Goal: Information Seeking & Learning: Learn about a topic

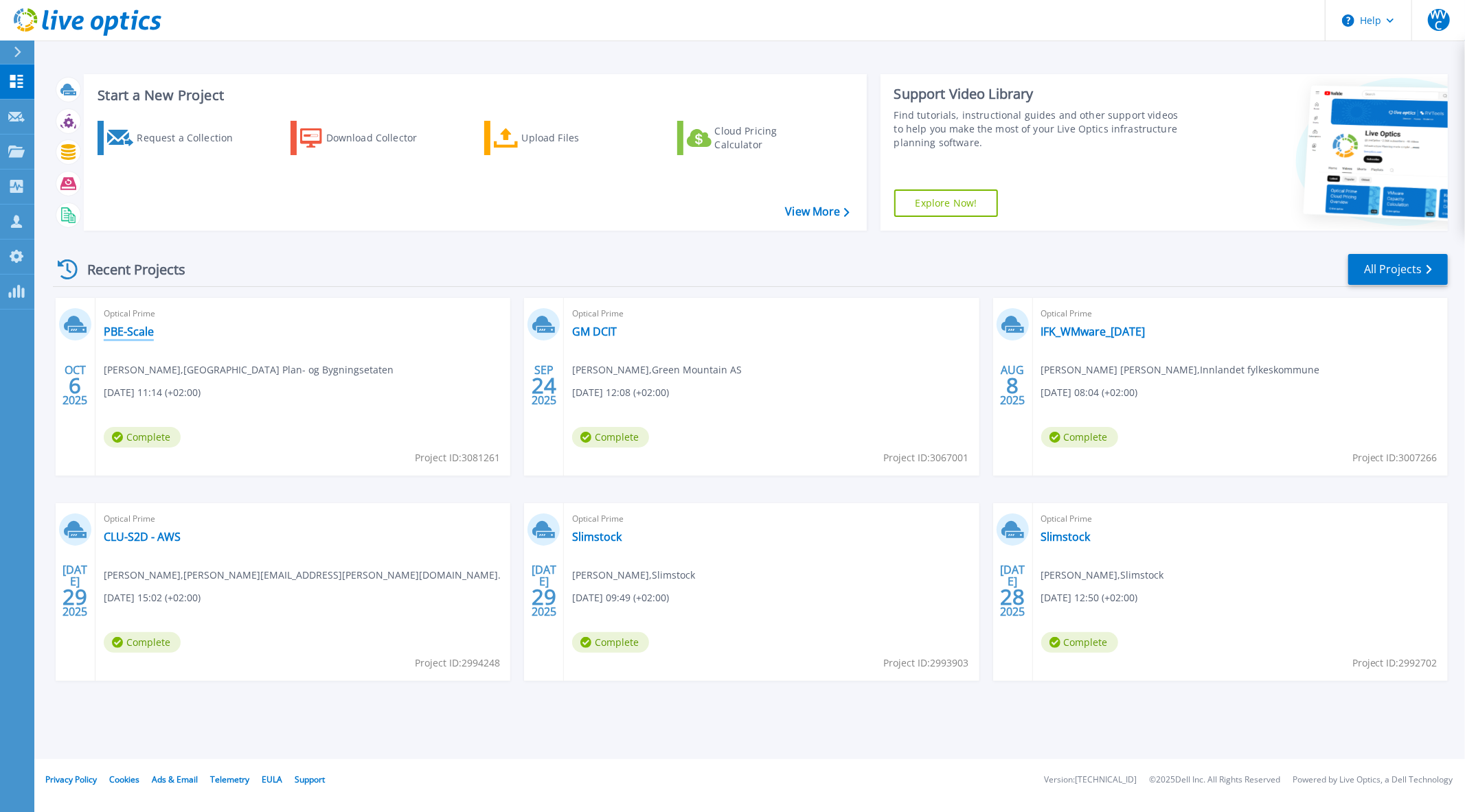
click at [140, 331] on link "PBE-Scale" at bounding box center [128, 331] width 50 height 13
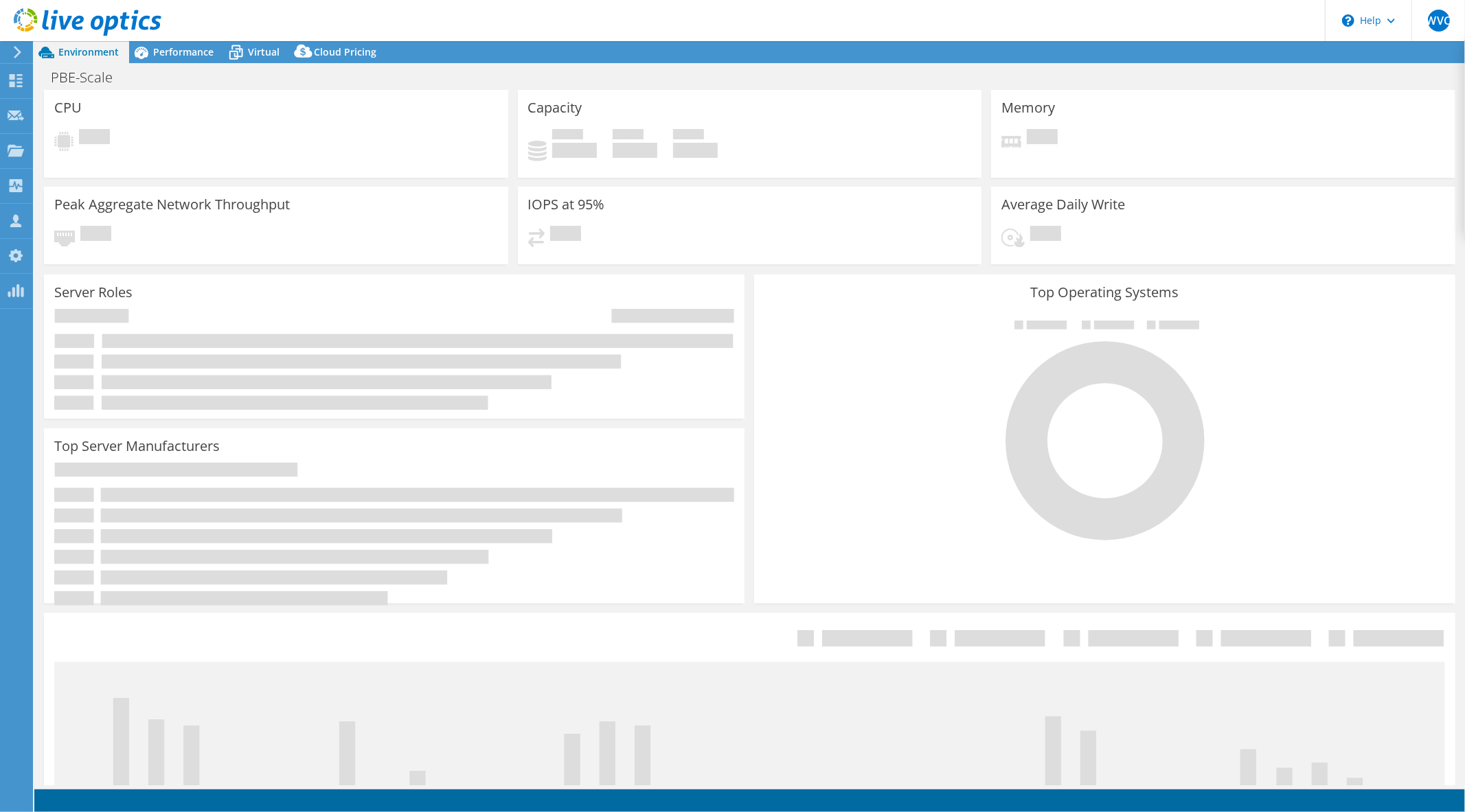
select select "EULondon"
select select "NOK"
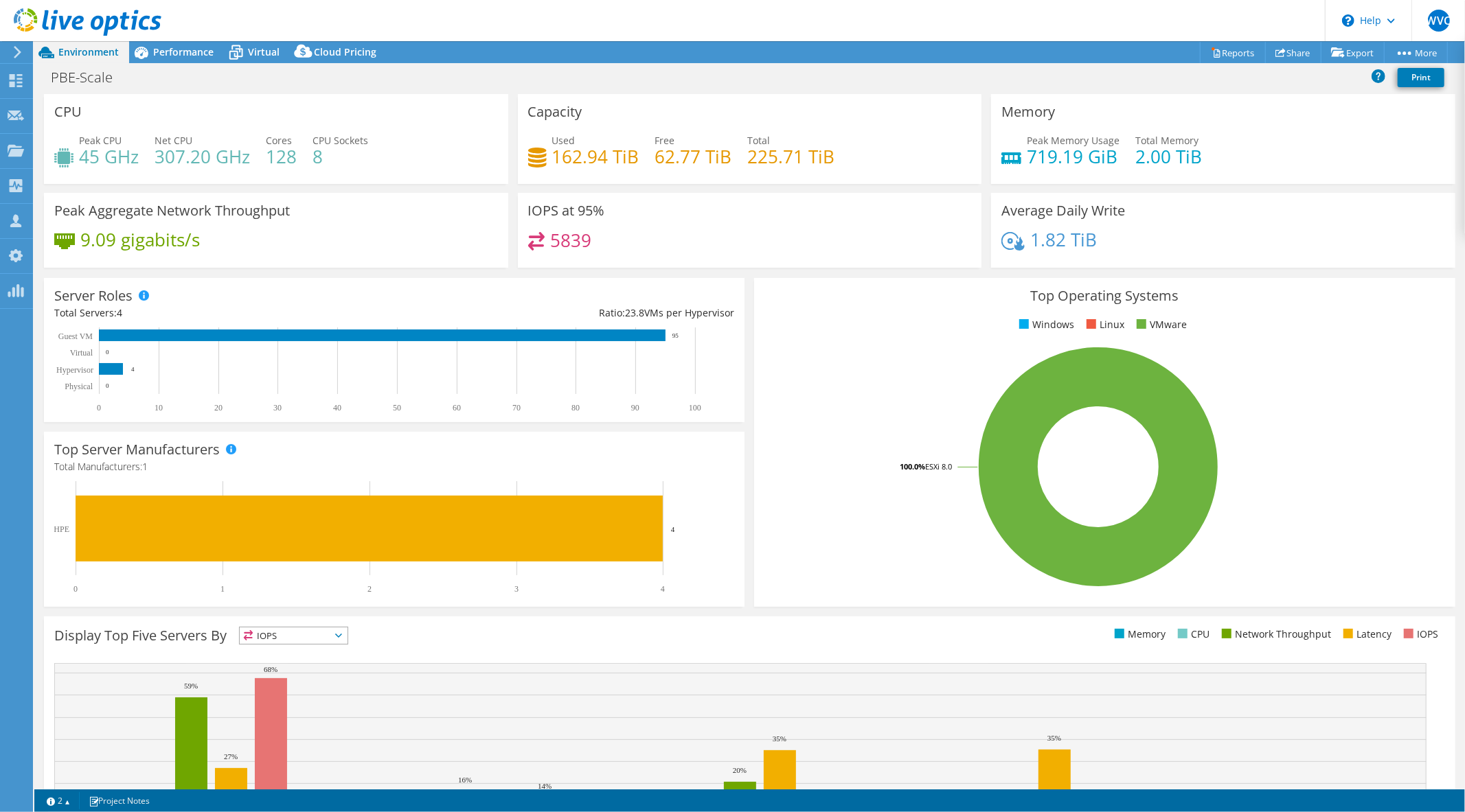
click at [251, 53] on span "Virtual" at bounding box center [263, 52] width 32 height 13
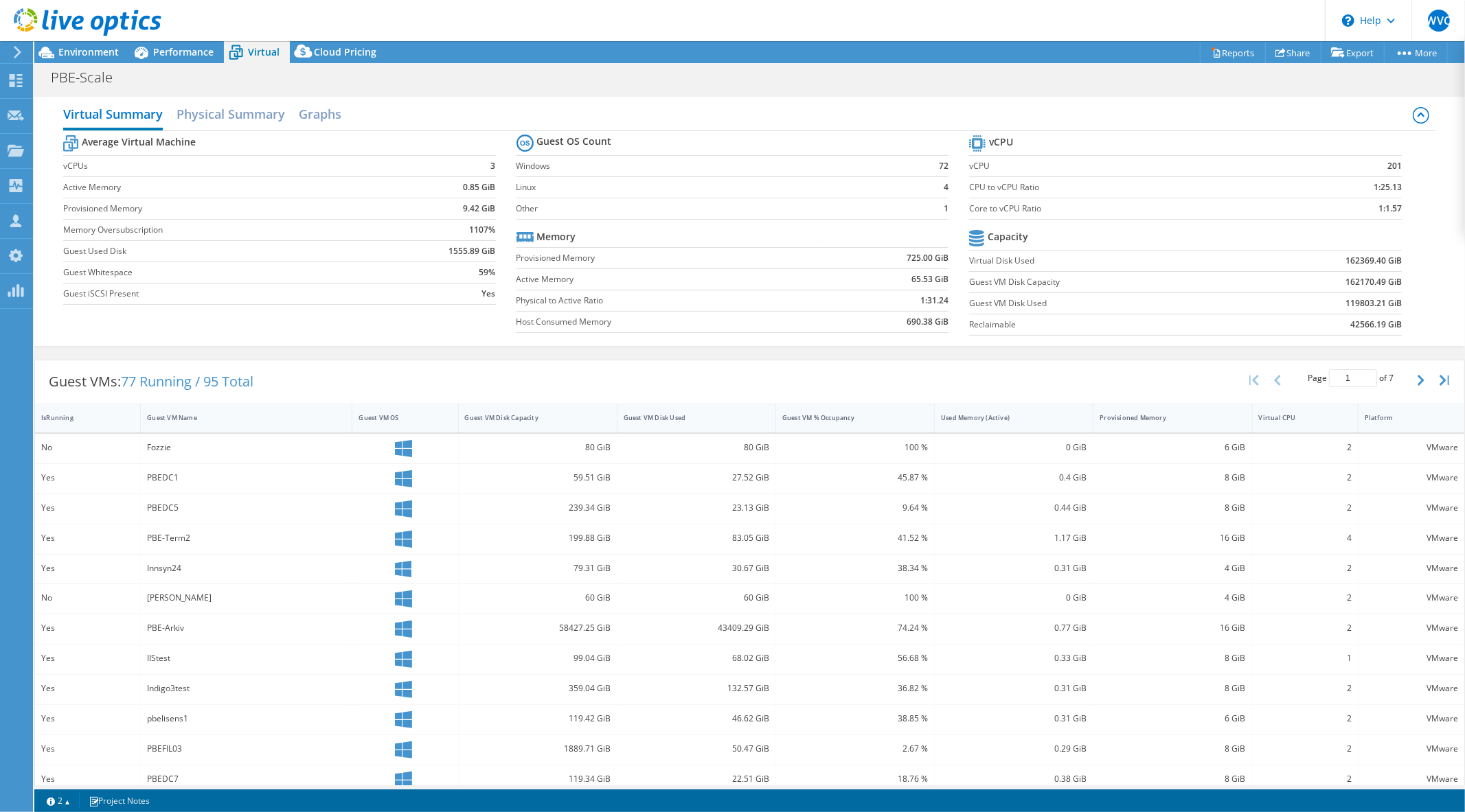
click at [89, 53] on span "Environment" at bounding box center [88, 52] width 60 height 13
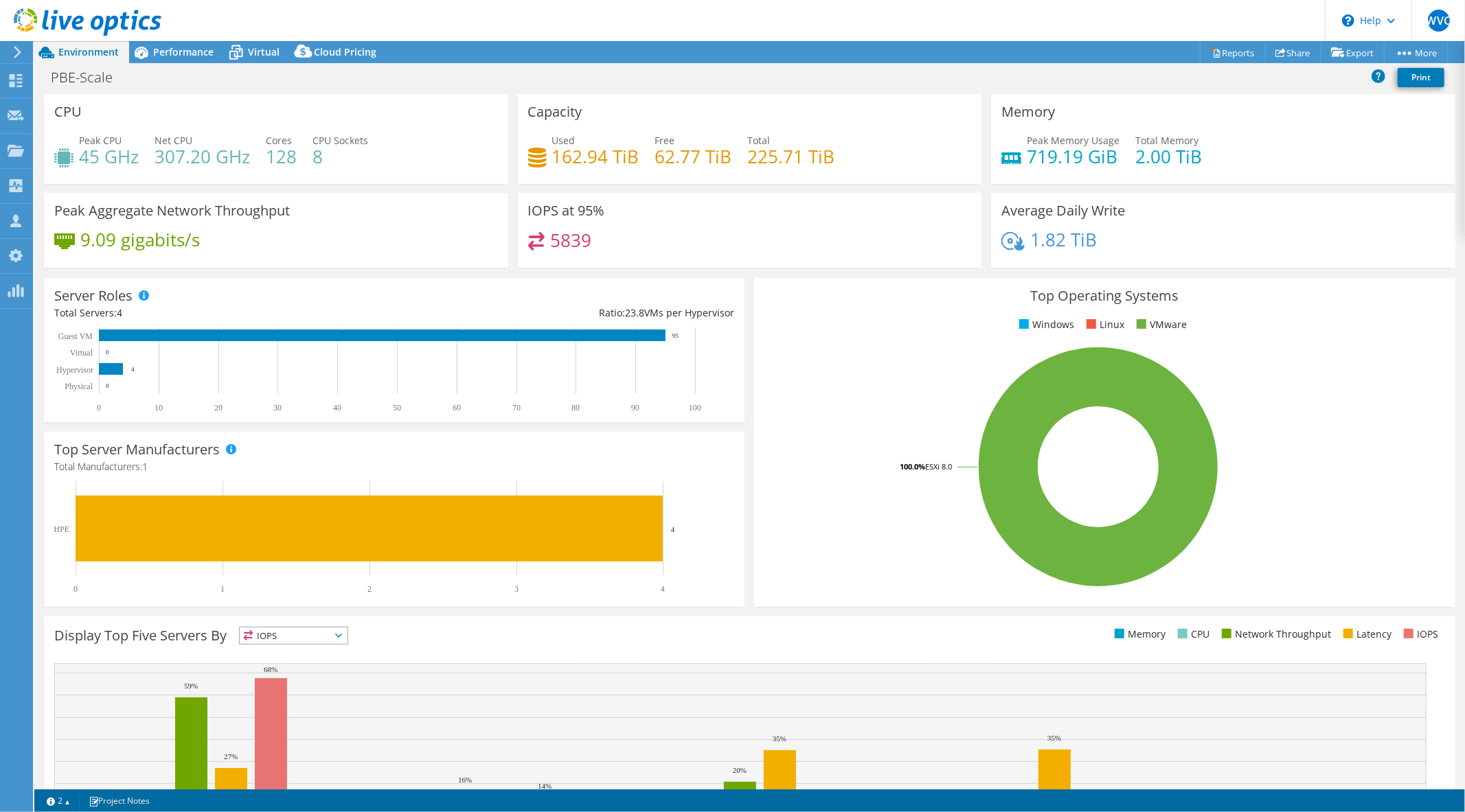
click at [270, 55] on span "Virtual" at bounding box center [263, 52] width 32 height 13
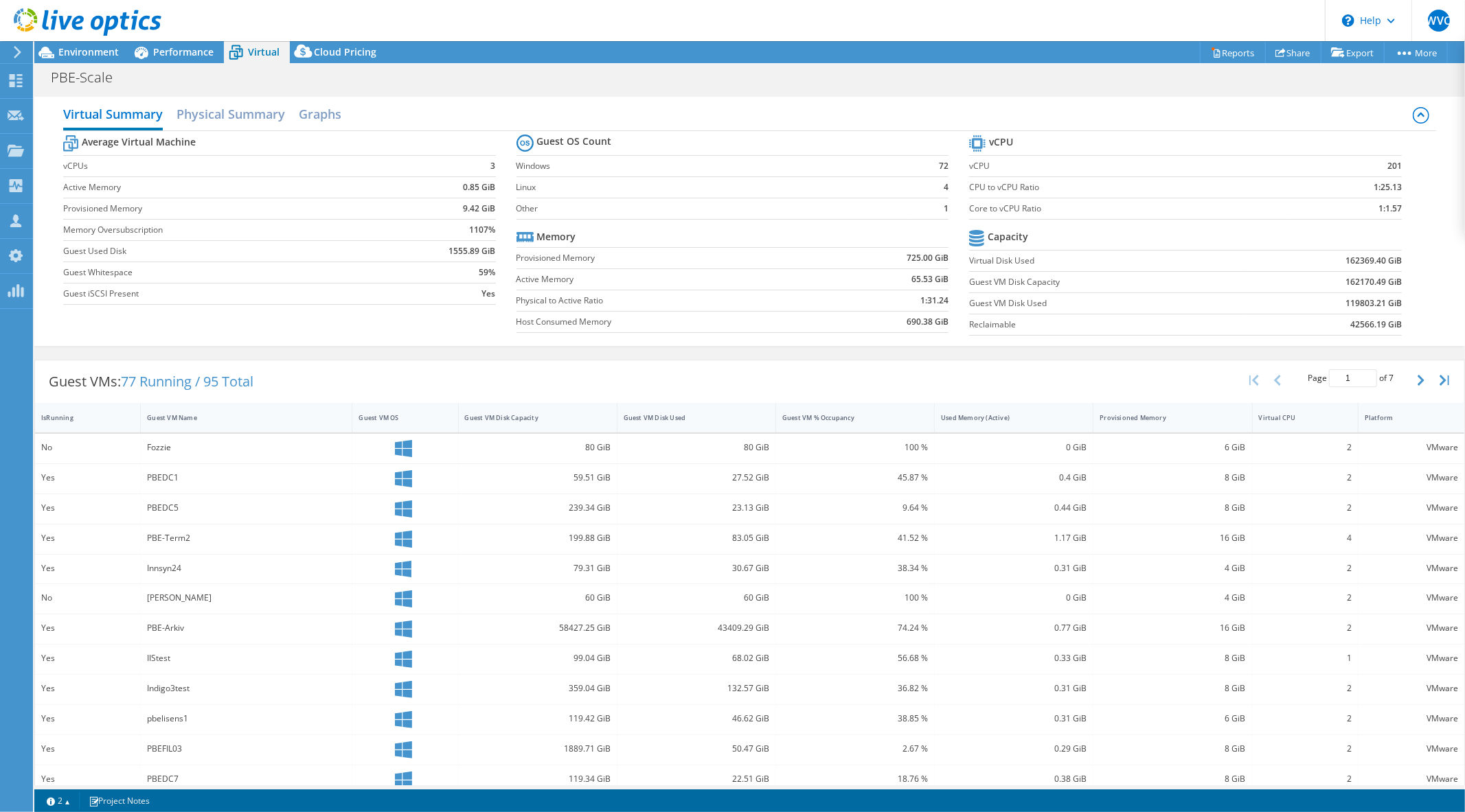
click at [104, 52] on span "Environment" at bounding box center [88, 52] width 60 height 13
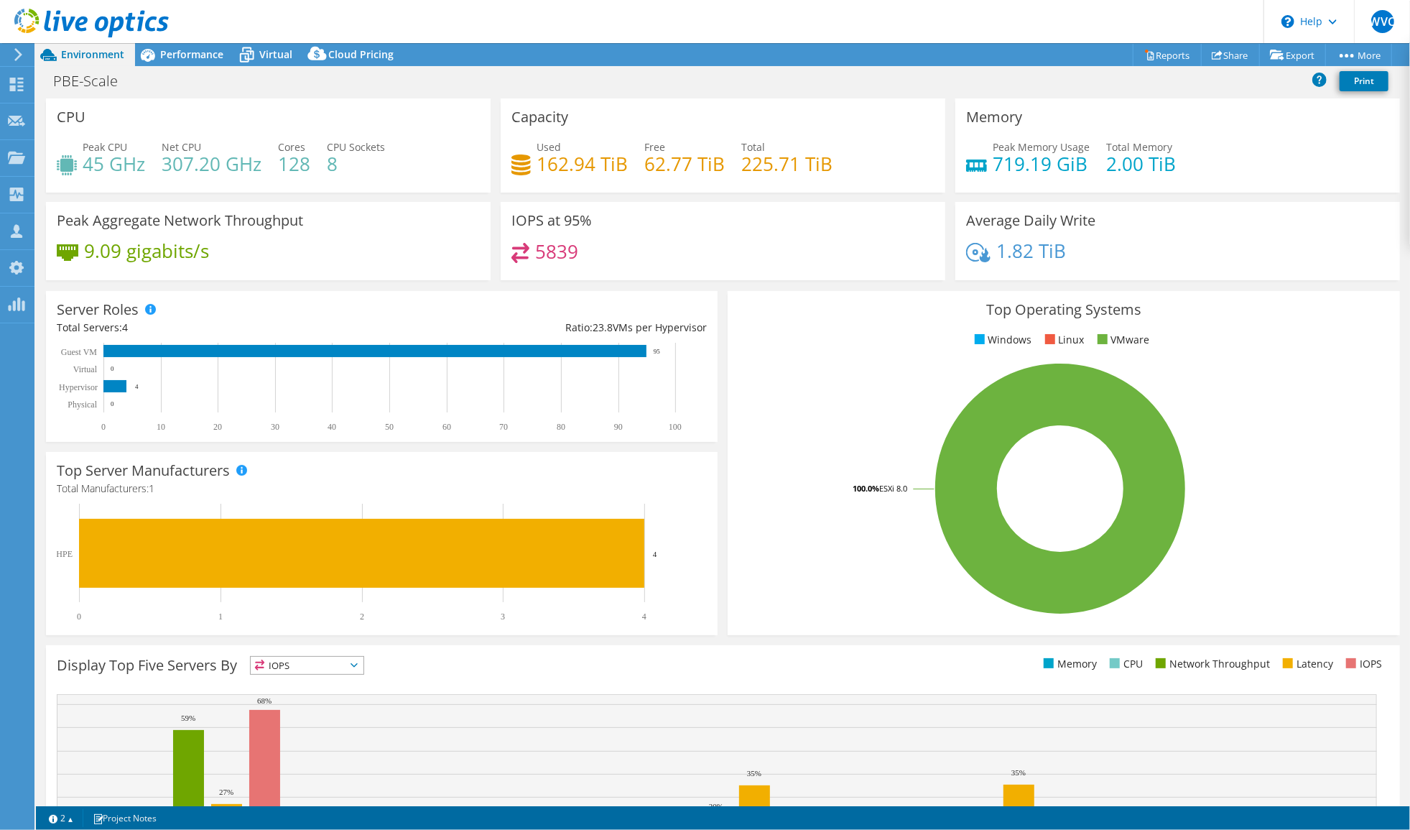
click at [773, 491] on rect at bounding box center [1061, 488] width 644 height 251
click at [184, 55] on span "Performance" at bounding box center [191, 54] width 63 height 14
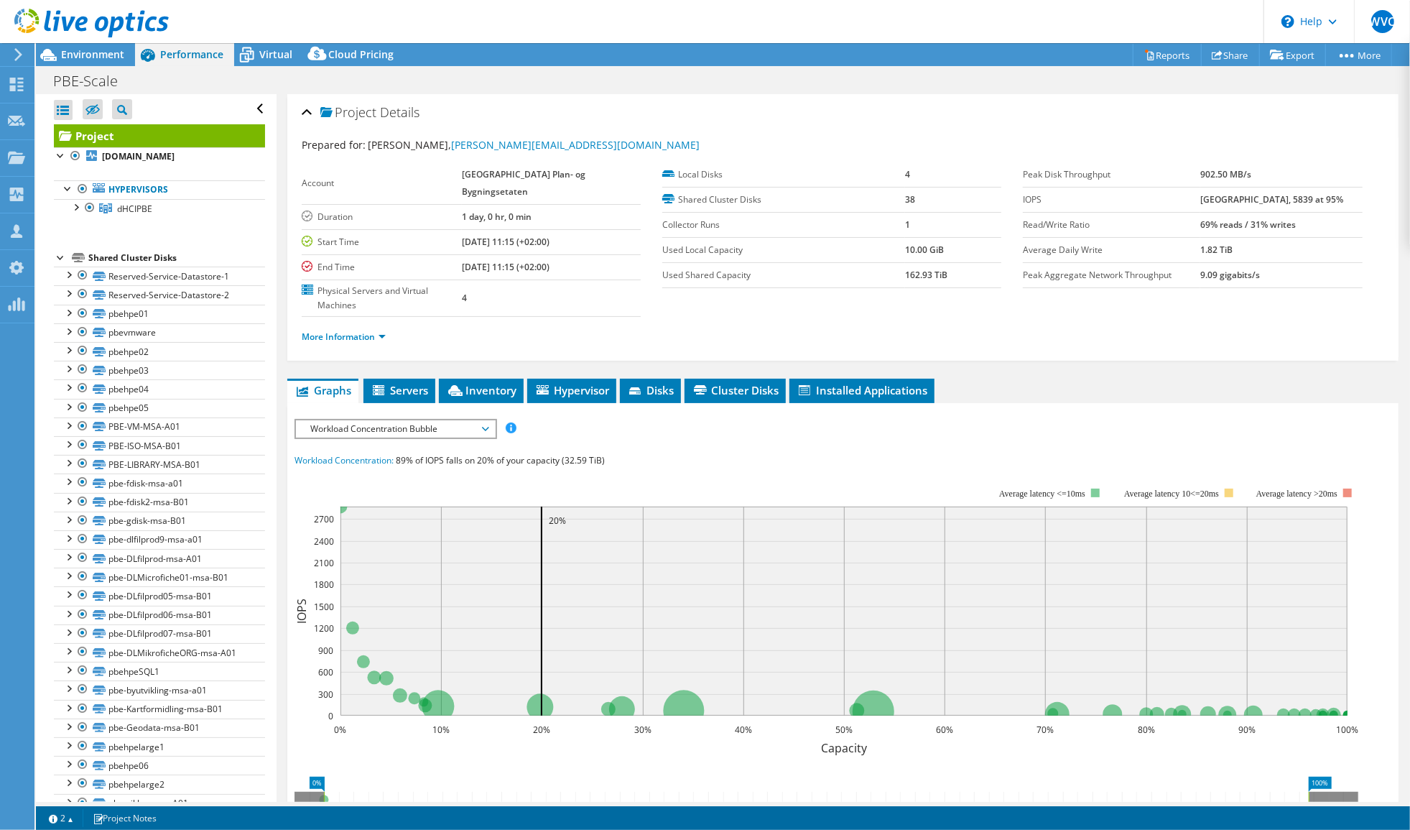
click at [75, 205] on div at bounding box center [75, 206] width 14 height 14
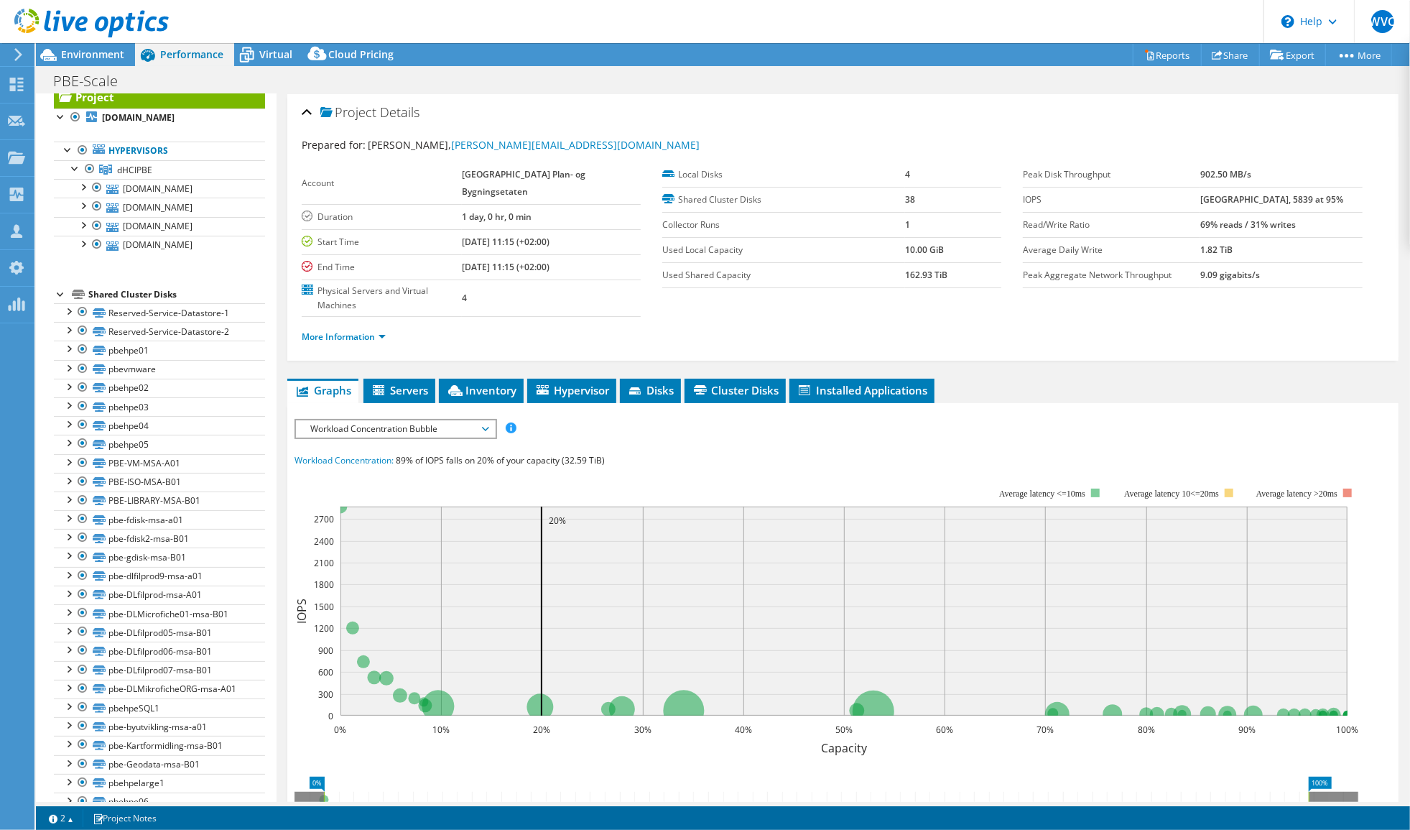
scroll to position [34, 0]
click at [183, 195] on link "vesxi03.sesam.pbe.oslo.kommune.no" at bounding box center [159, 192] width 211 height 19
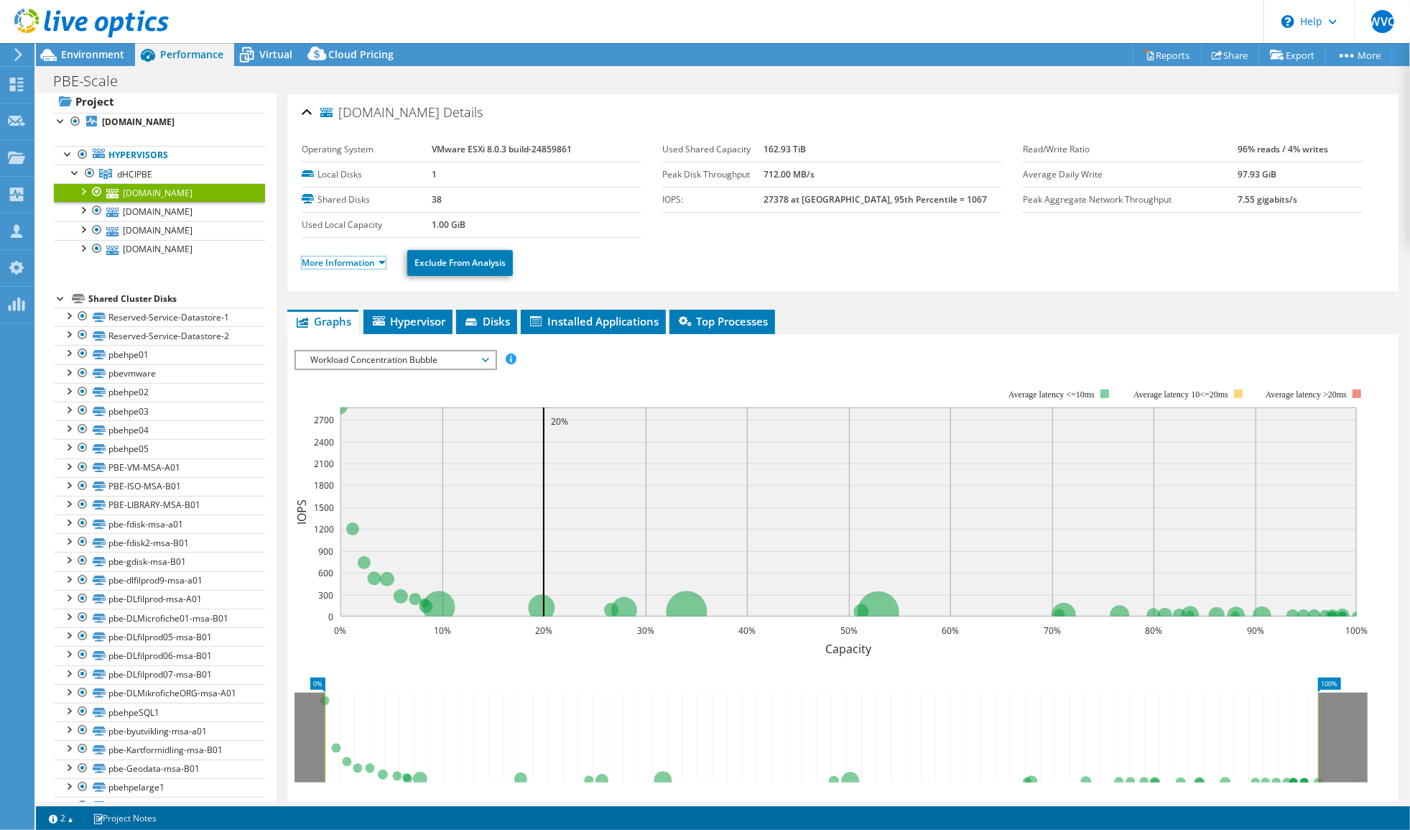
click at [381, 264] on link "More Information" at bounding box center [344, 263] width 84 height 12
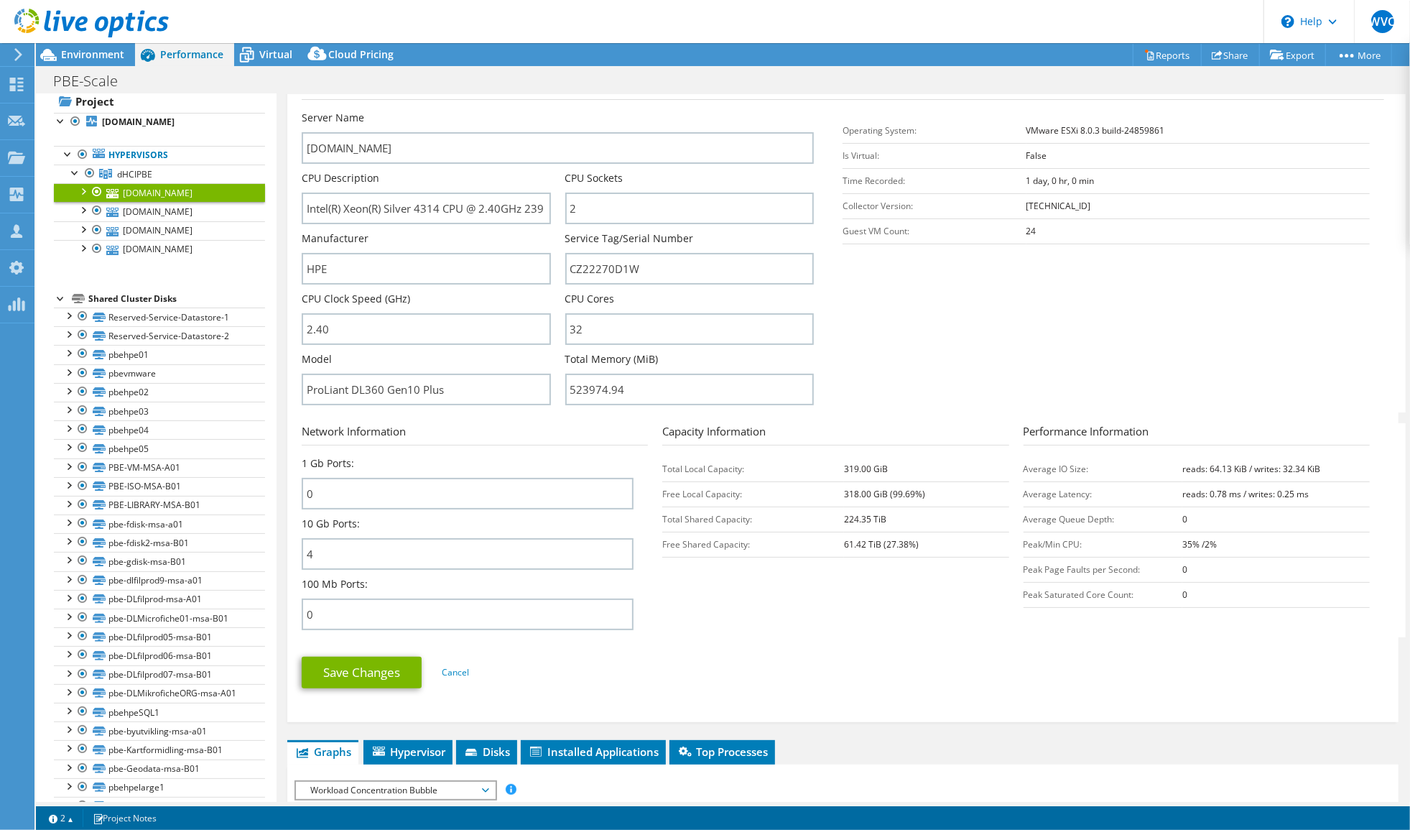
scroll to position [0, 0]
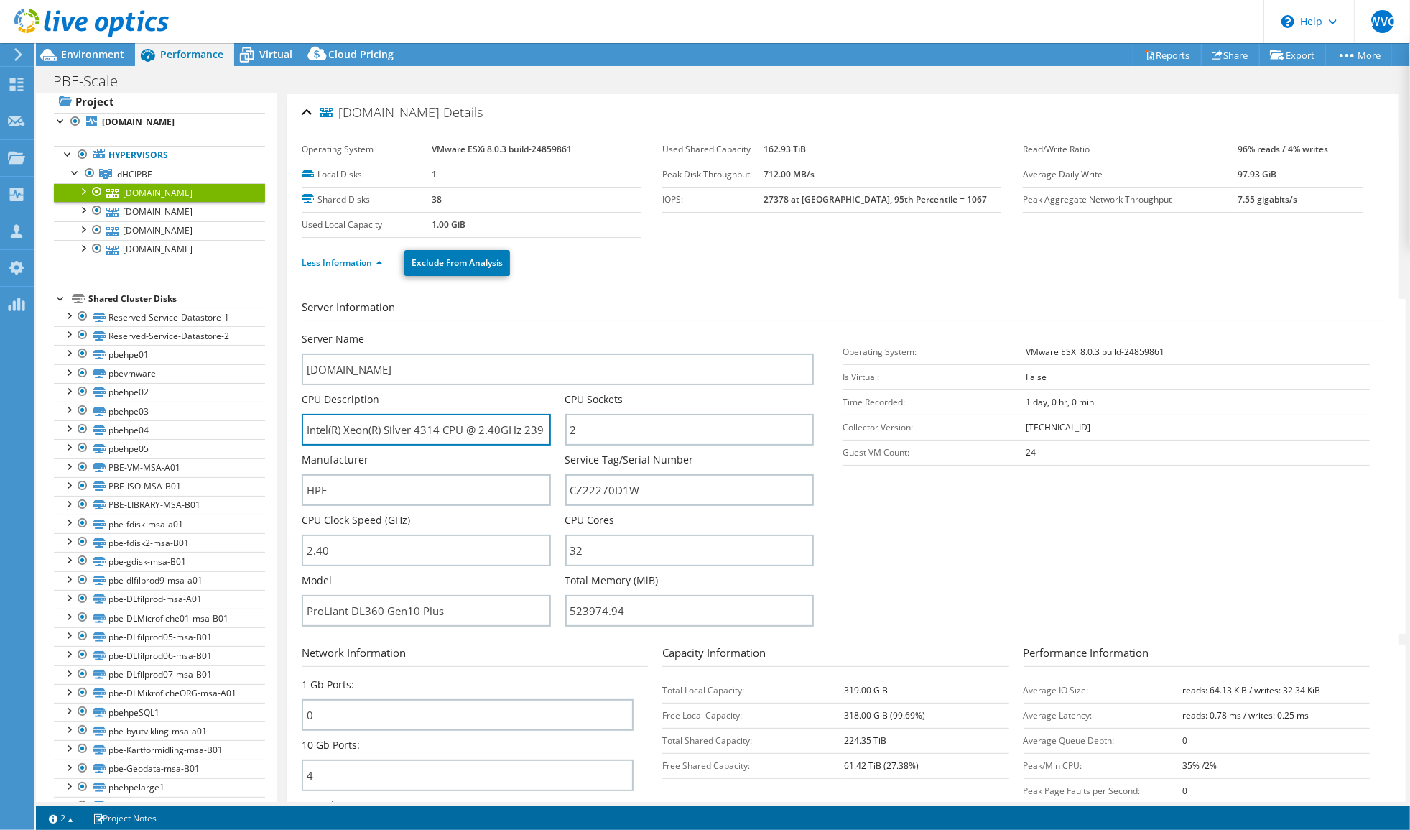
click at [463, 428] on input "Intel(R) Xeon(R) Silver 4314 CPU @ 2.40GHz 239 GHz" at bounding box center [426, 430] width 249 height 32
click at [70, 51] on span "Environment" at bounding box center [92, 54] width 63 height 14
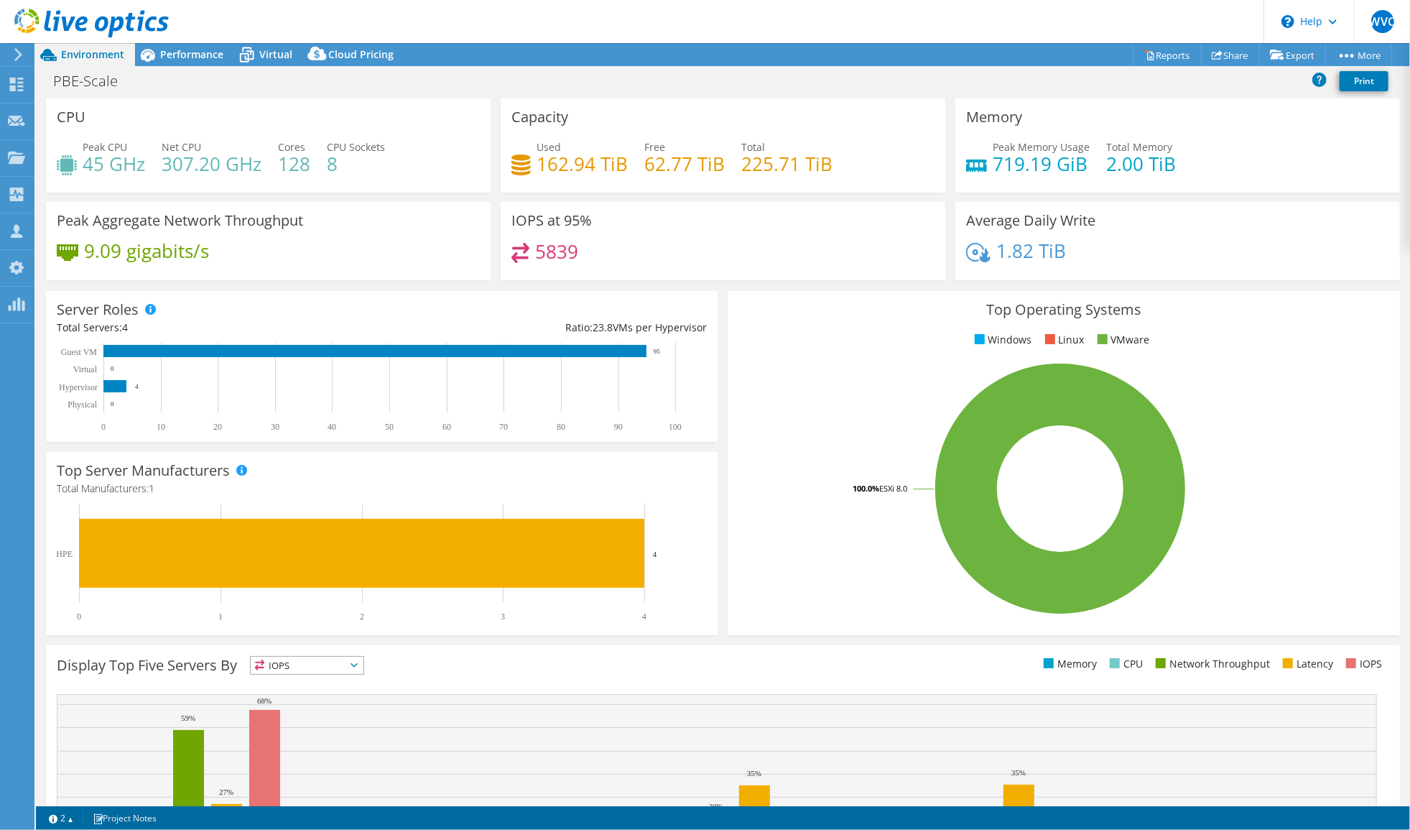
click at [190, 60] on span "Performance" at bounding box center [191, 54] width 63 height 14
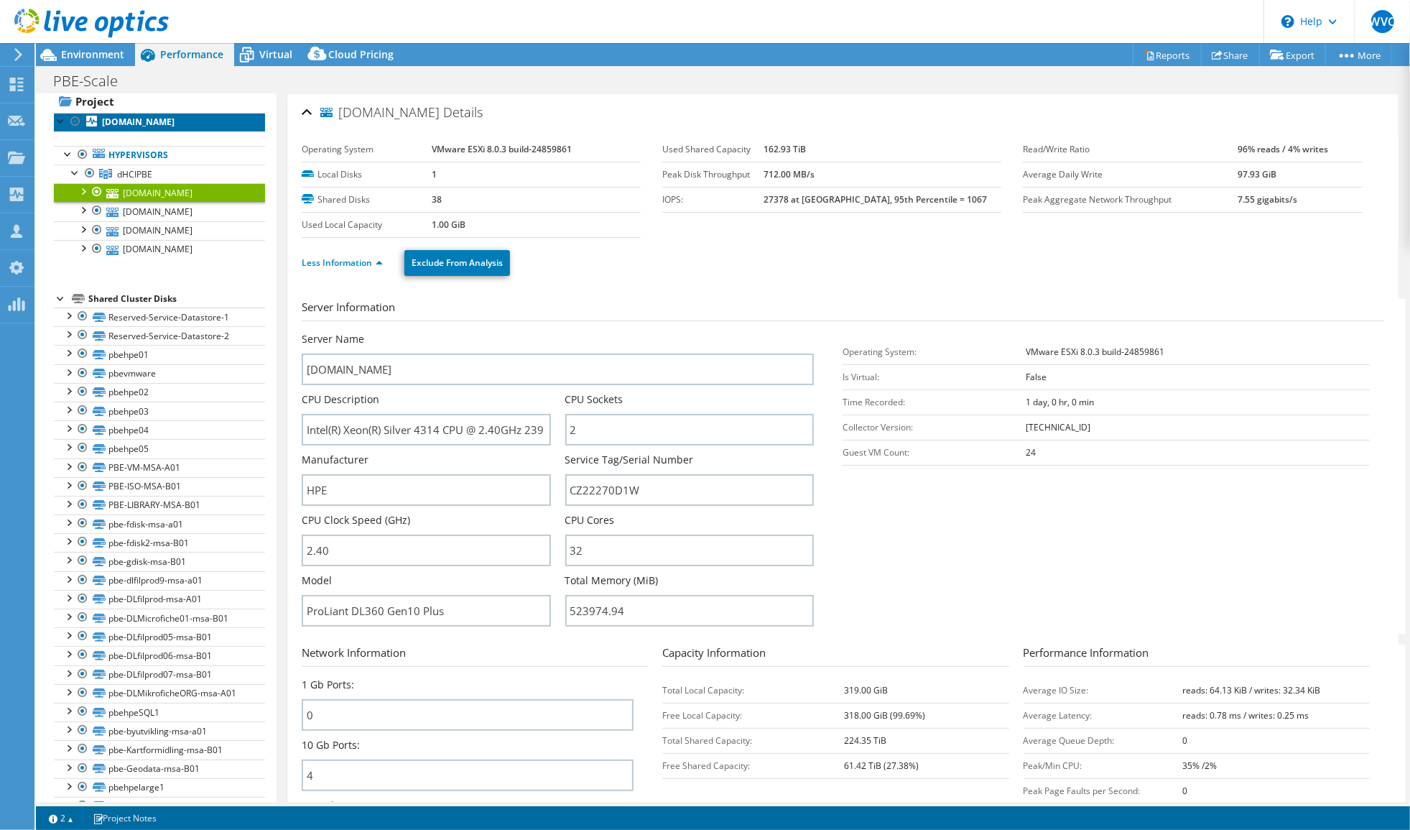
click at [129, 124] on b "vesxi03.sesam.pbe.oslo.kommune.no" at bounding box center [138, 122] width 73 height 12
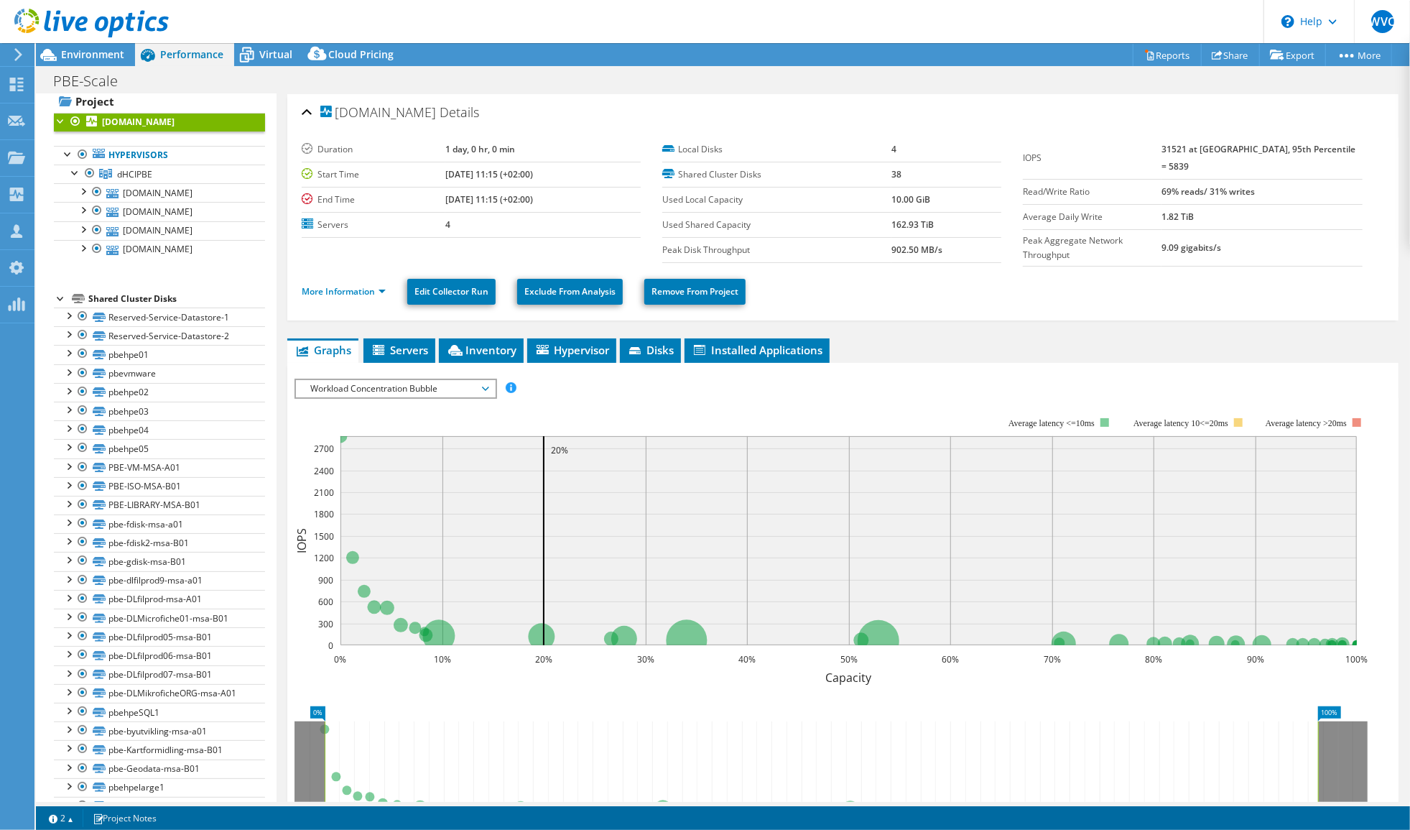
click at [407, 384] on span "Workload Concentration Bubble" at bounding box center [395, 388] width 185 height 17
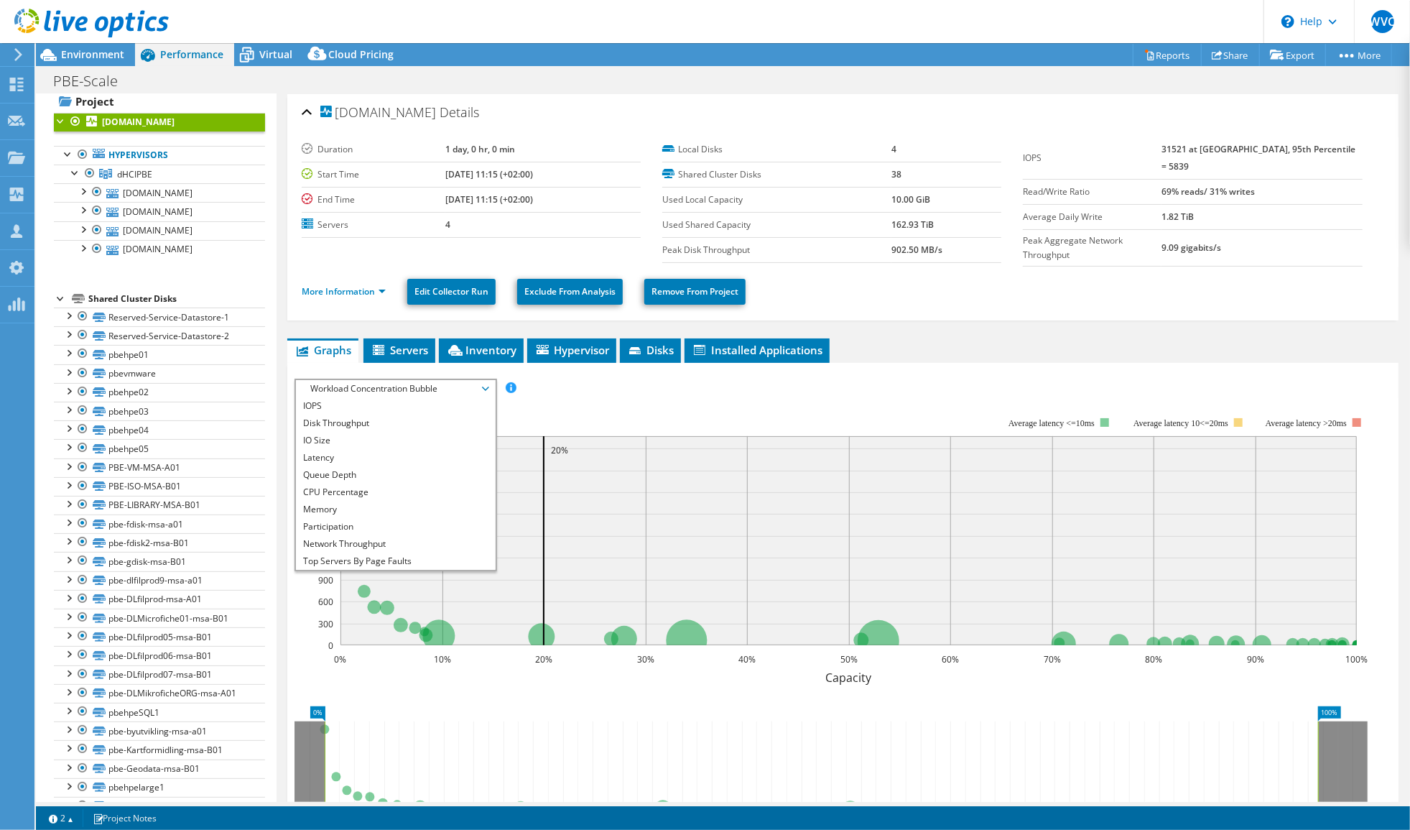
click at [399, 421] on li "Disk Throughput" at bounding box center [395, 423] width 199 height 17
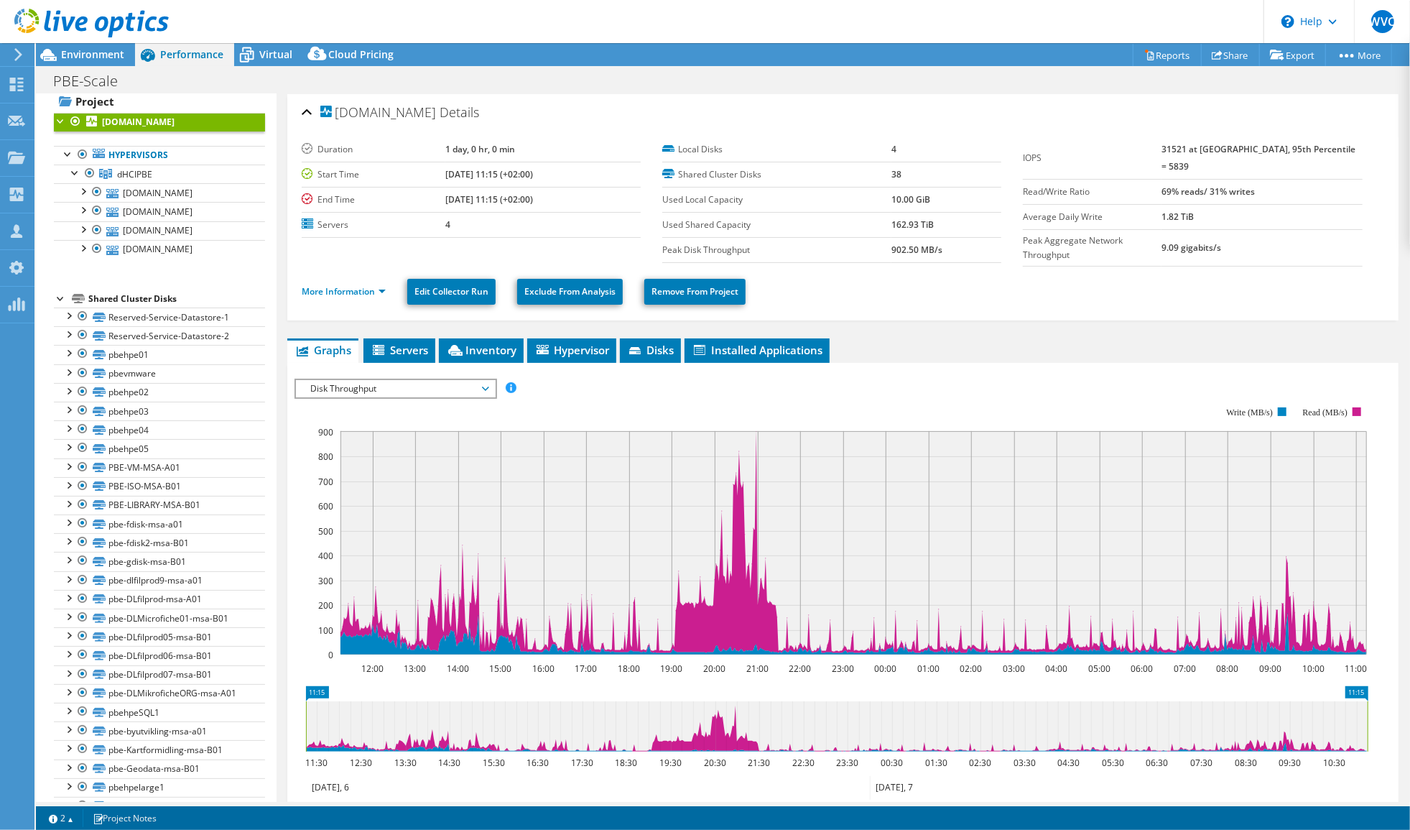
click at [489, 389] on span "Disk Throughput" at bounding box center [395, 388] width 199 height 17
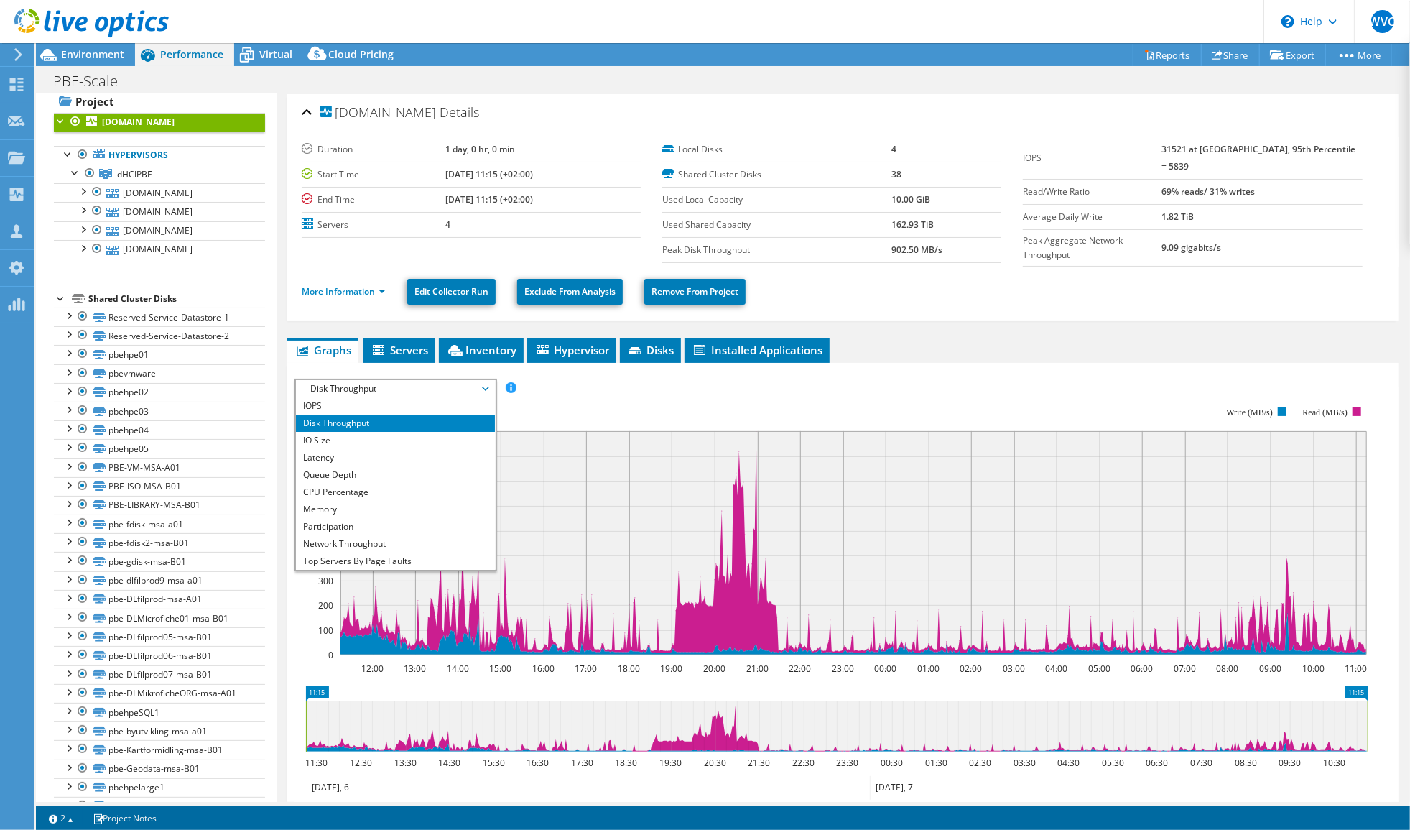
click at [446, 433] on li "IO Size" at bounding box center [395, 440] width 199 height 17
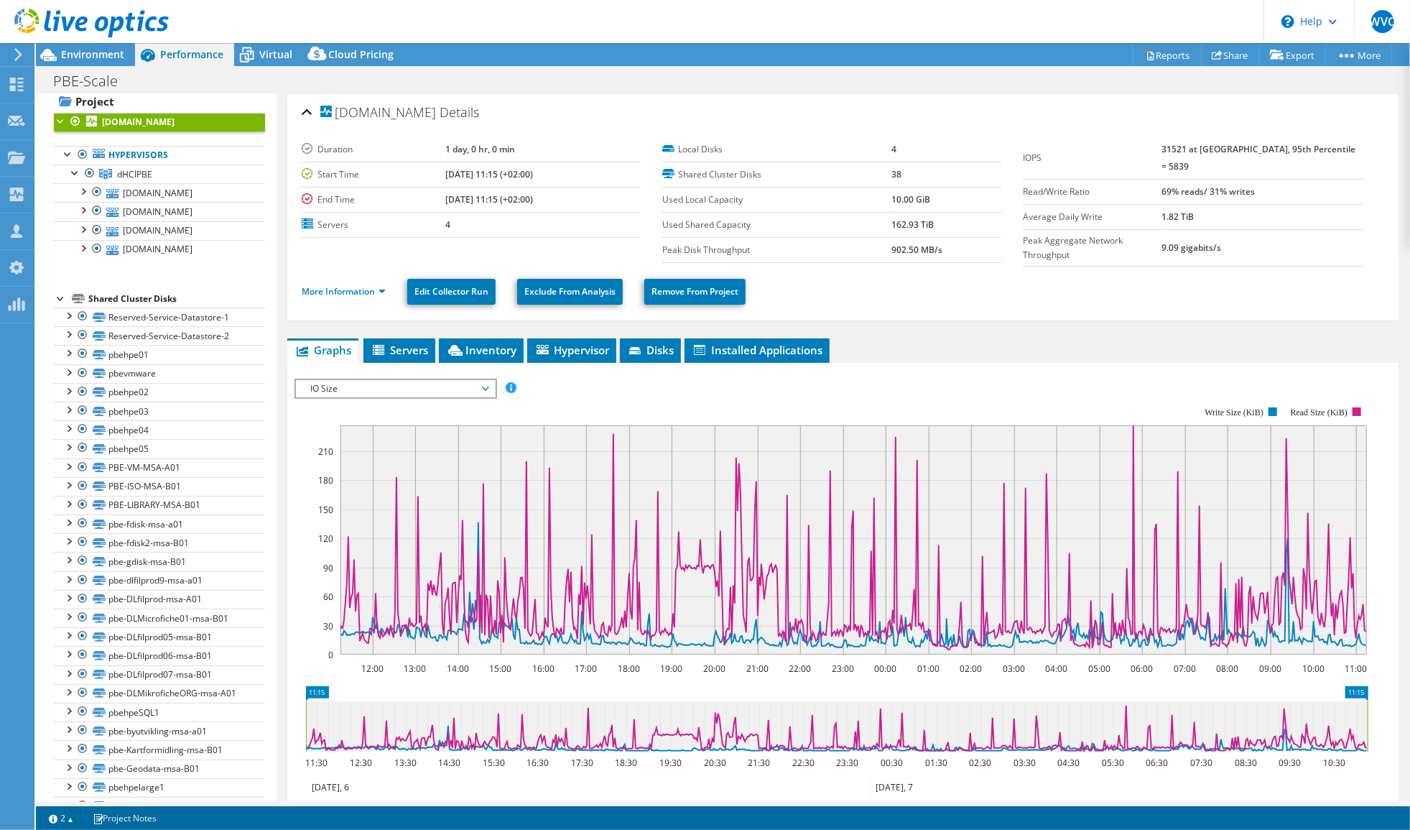
click at [478, 382] on span "IO Size" at bounding box center [395, 388] width 185 height 17
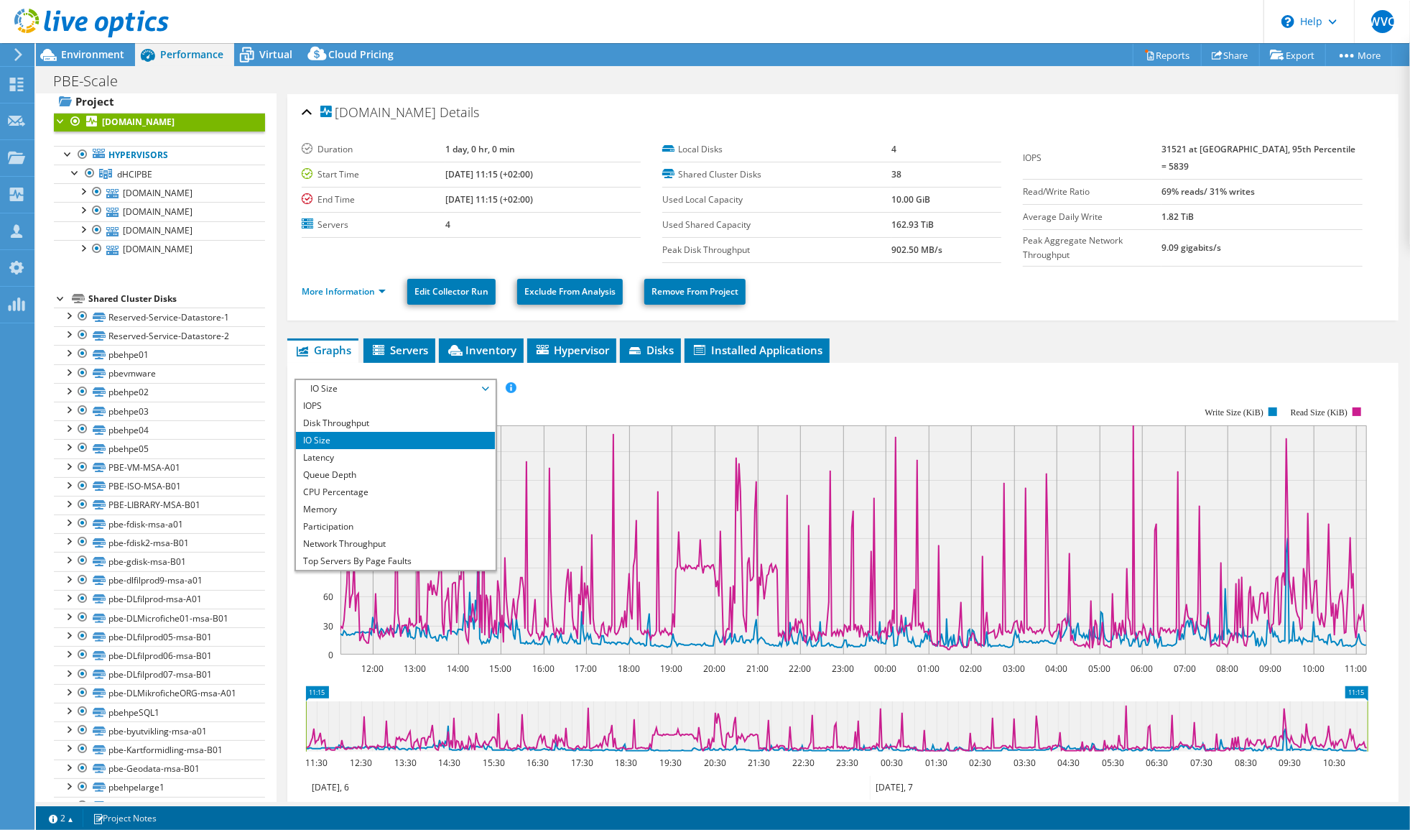
click at [433, 471] on li "Queue Depth" at bounding box center [395, 474] width 199 height 17
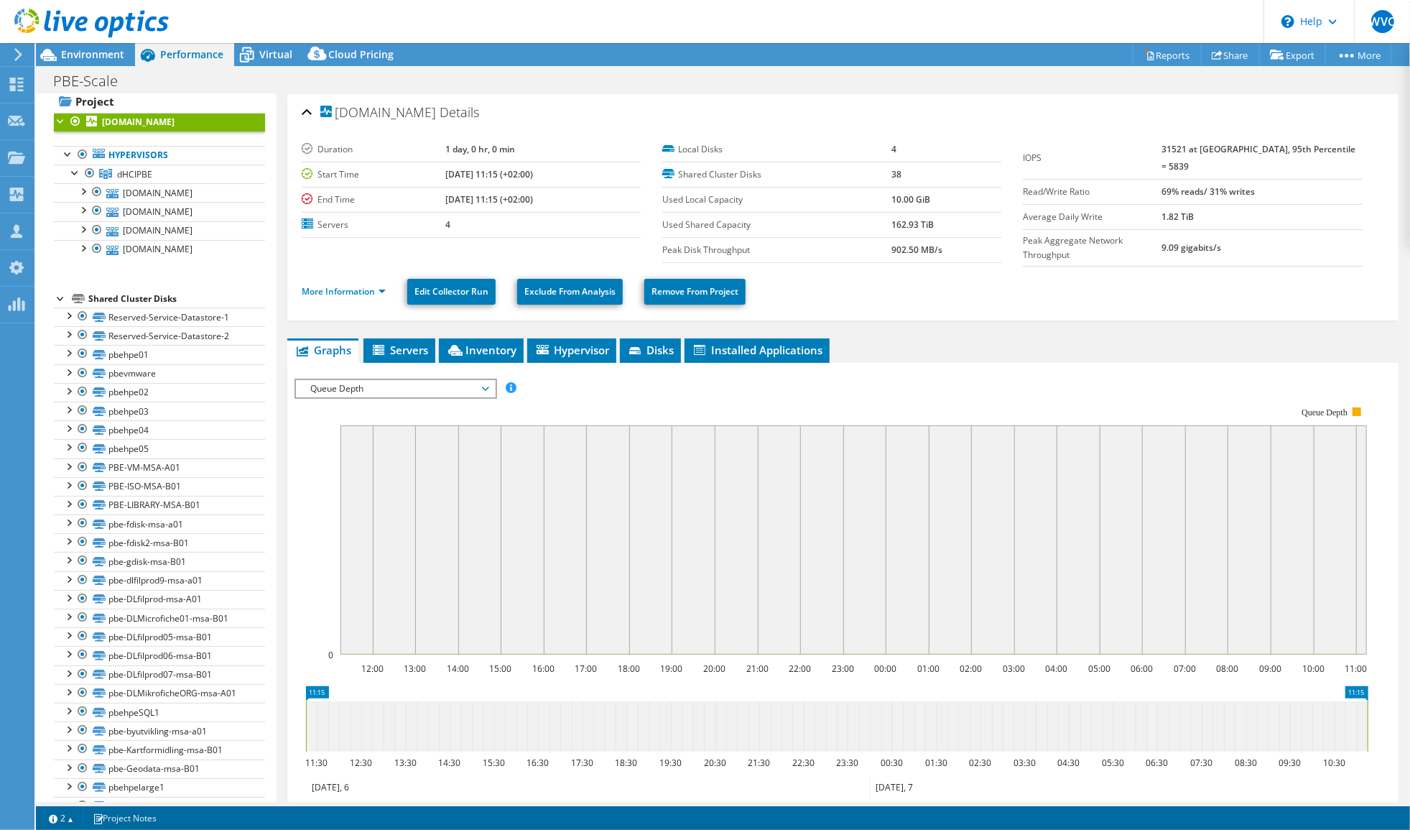
click at [453, 380] on span "Queue Depth" at bounding box center [395, 388] width 185 height 17
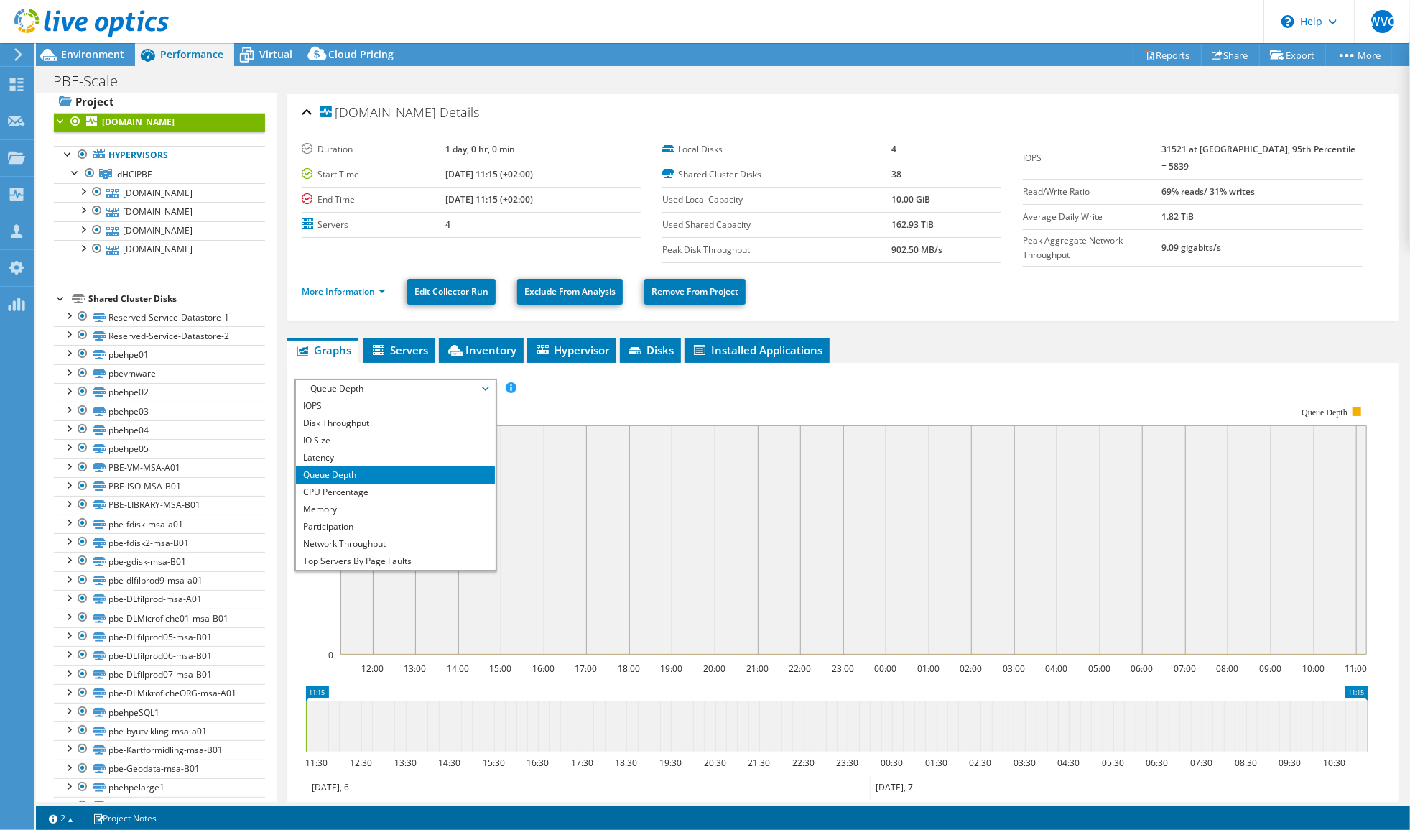
click at [398, 484] on li "CPU Percentage" at bounding box center [395, 492] width 199 height 17
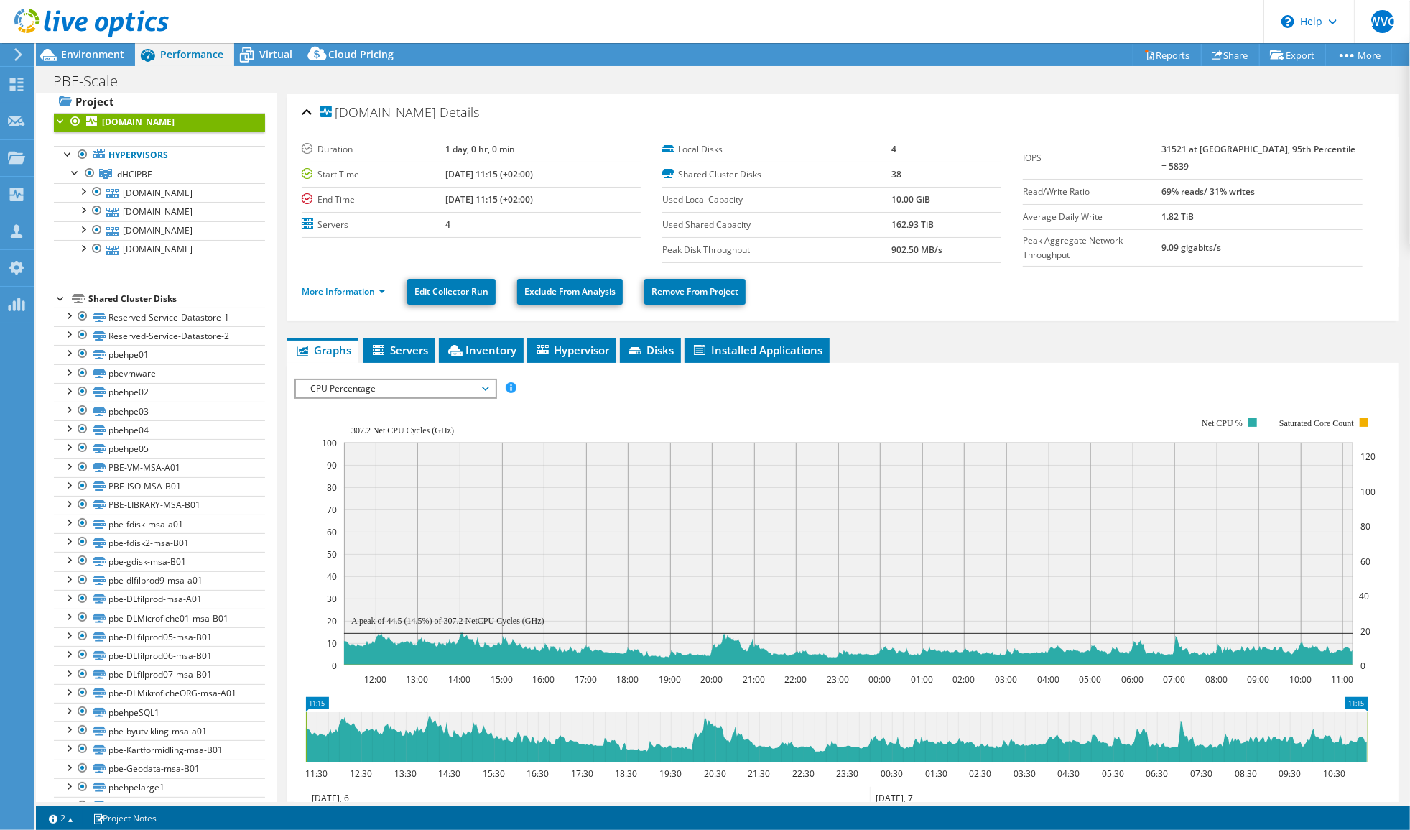
click at [461, 382] on span "CPU Percentage" at bounding box center [395, 388] width 185 height 17
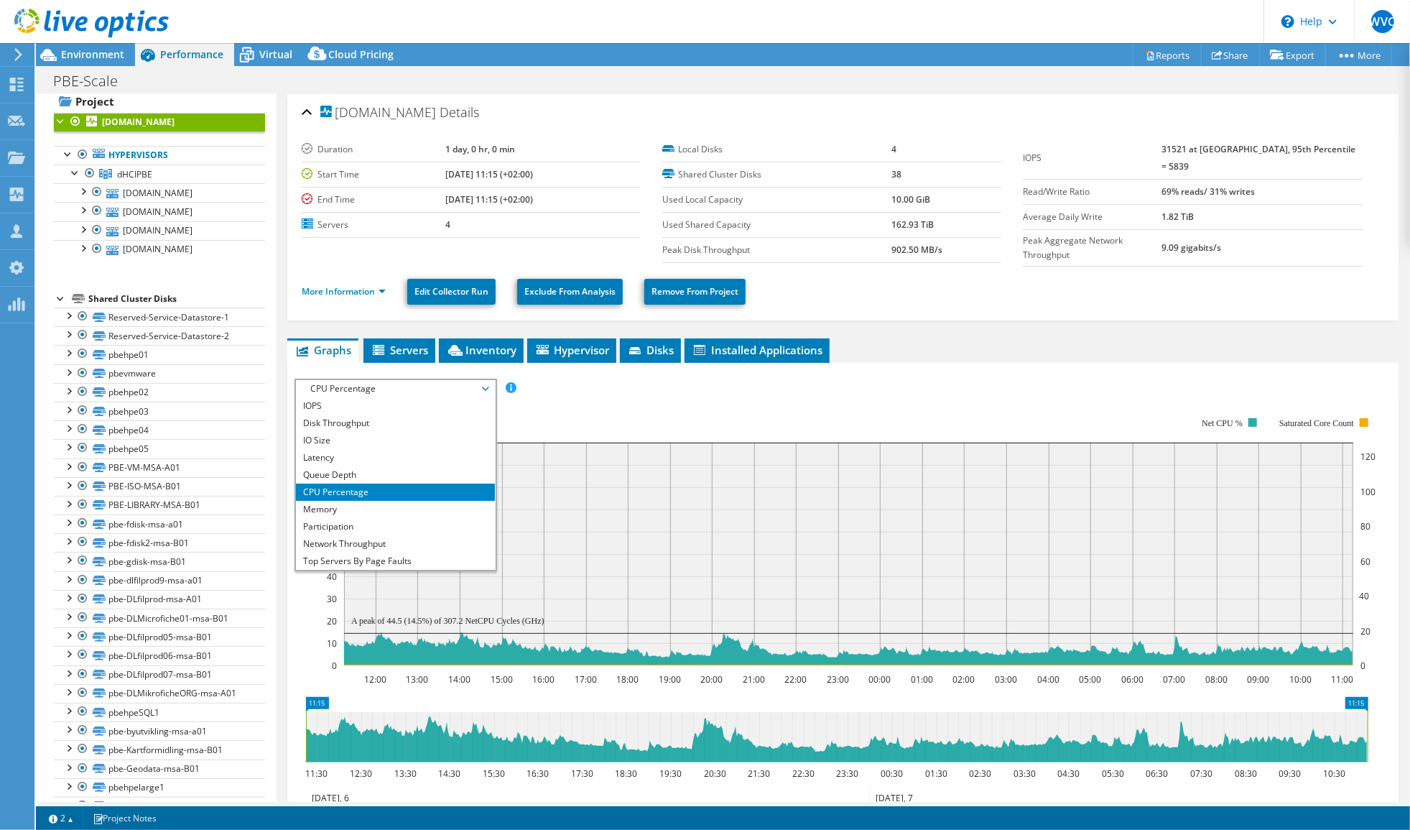
scroll to position [52, 0]
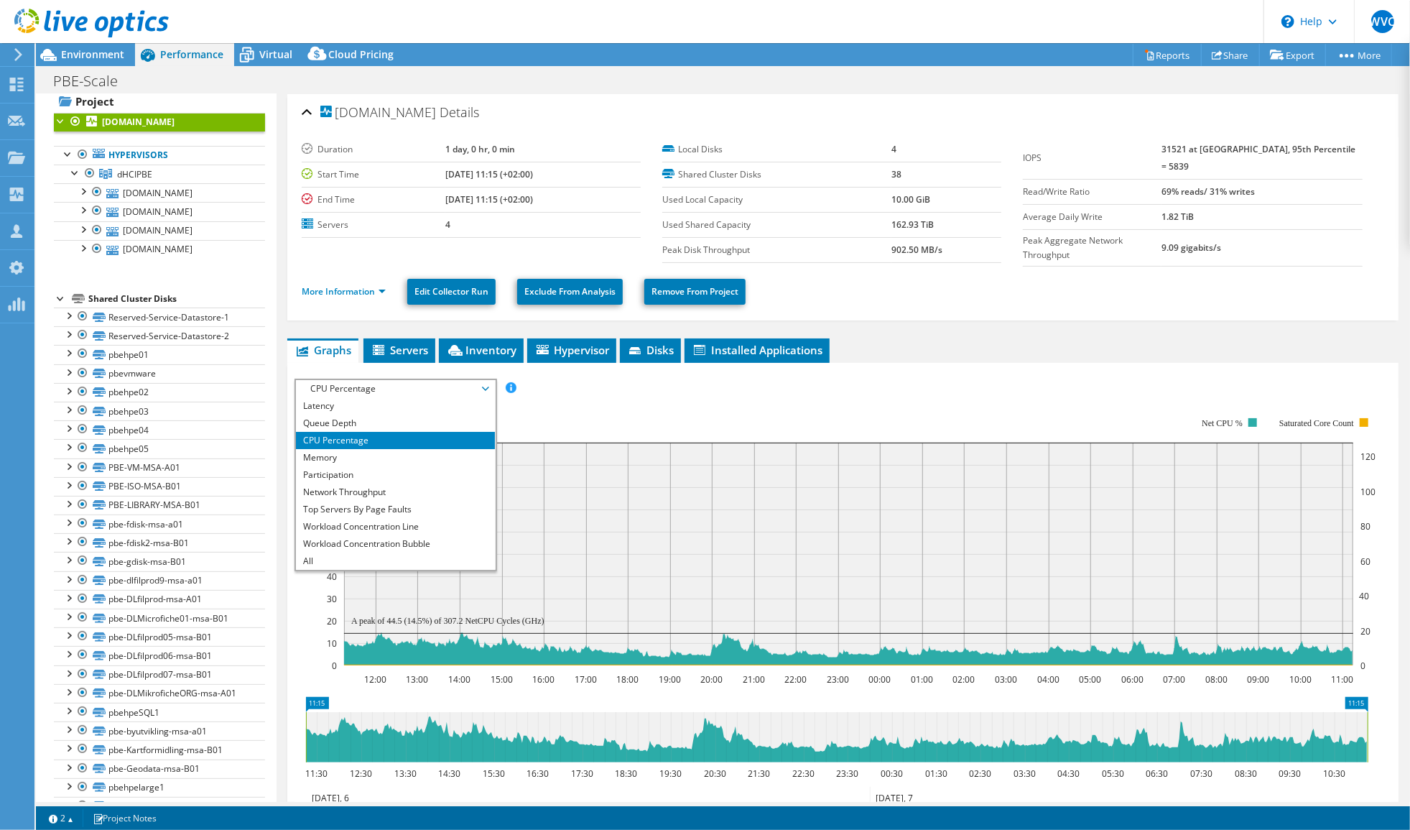
click at [382, 484] on li "Network Throughput" at bounding box center [395, 492] width 199 height 17
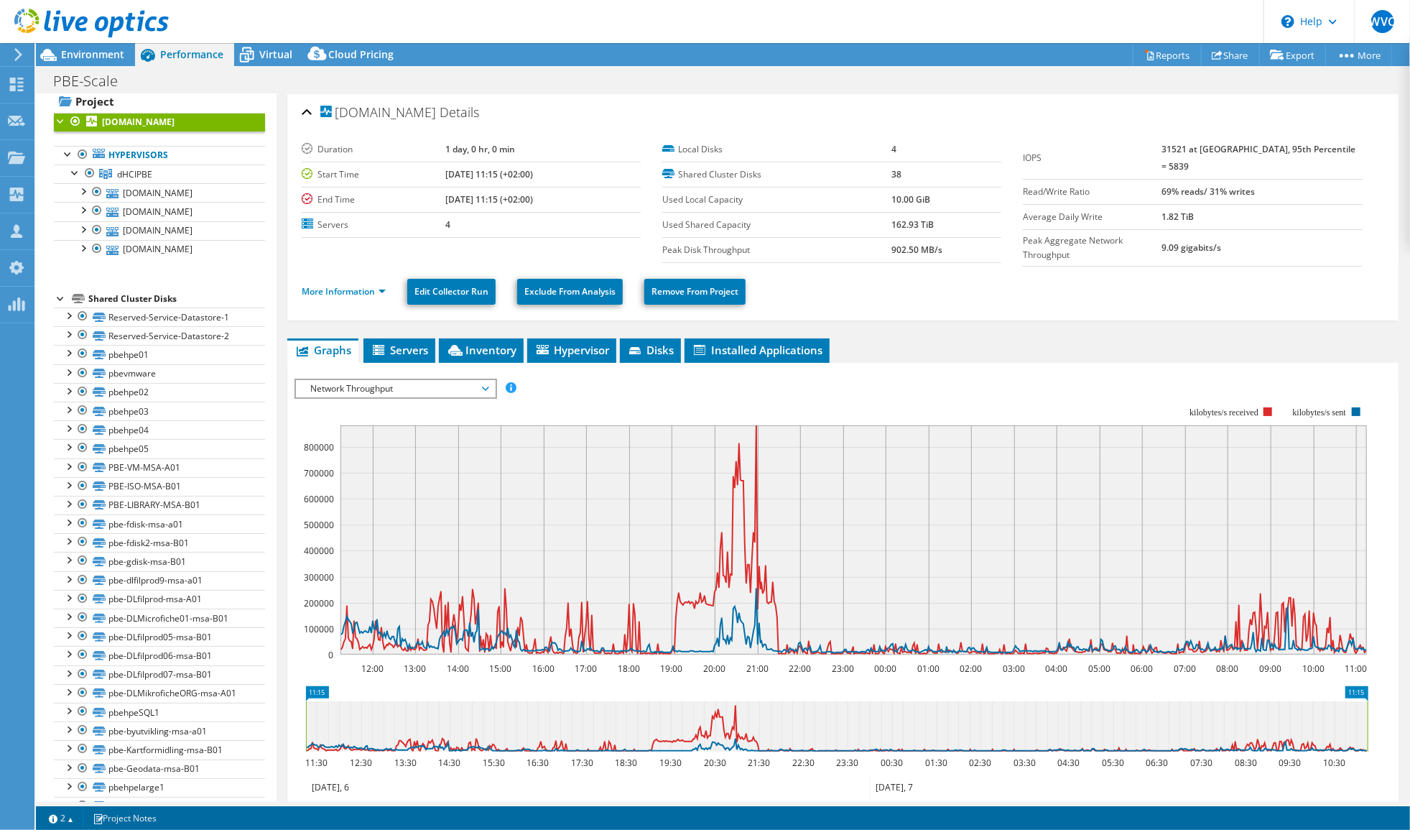
click at [338, 388] on span "Network Throughput" at bounding box center [395, 388] width 185 height 17
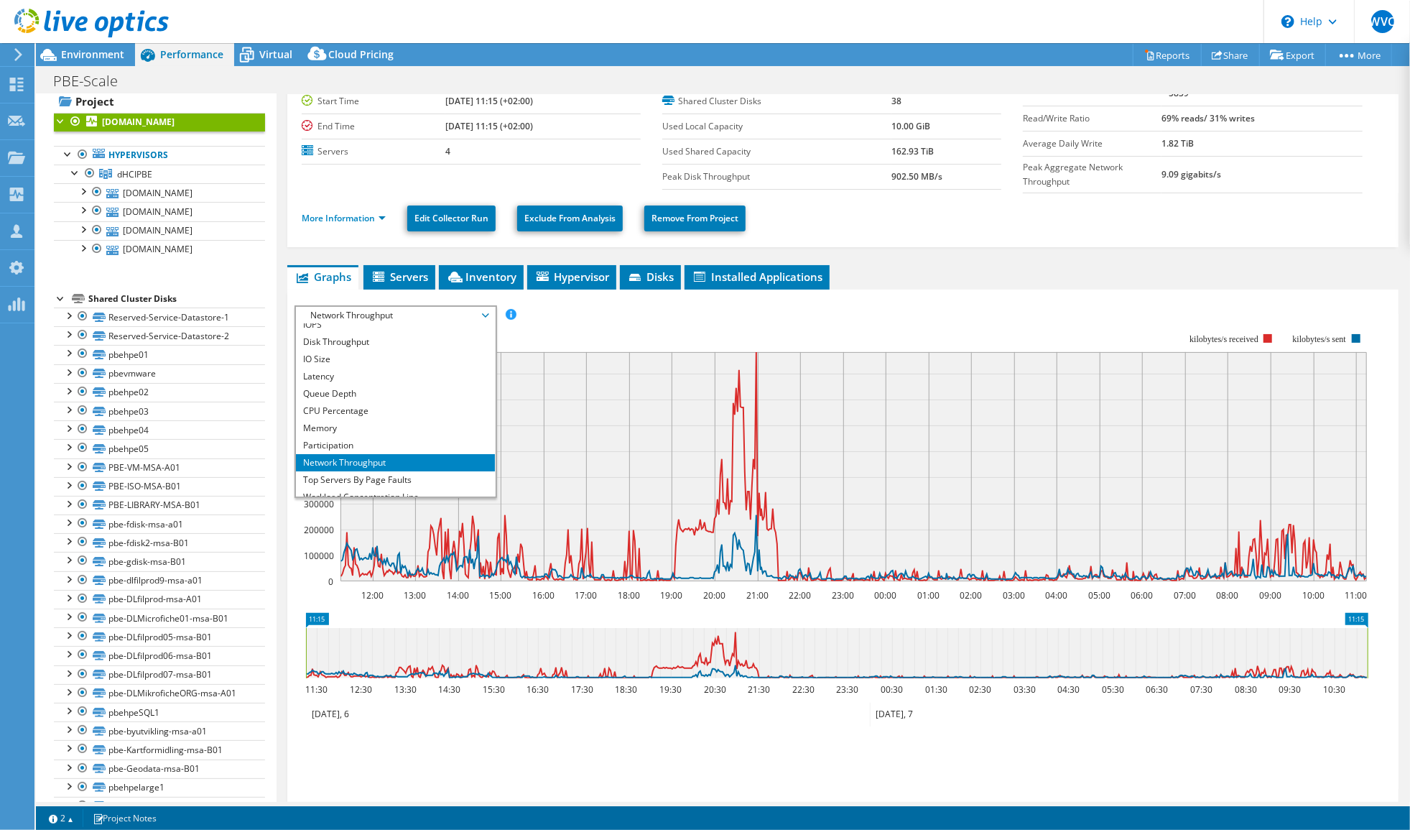
scroll to position [0, 0]
click at [382, 324] on li "IOPS" at bounding box center [395, 332] width 199 height 17
